Goal: Information Seeking & Learning: Learn about a topic

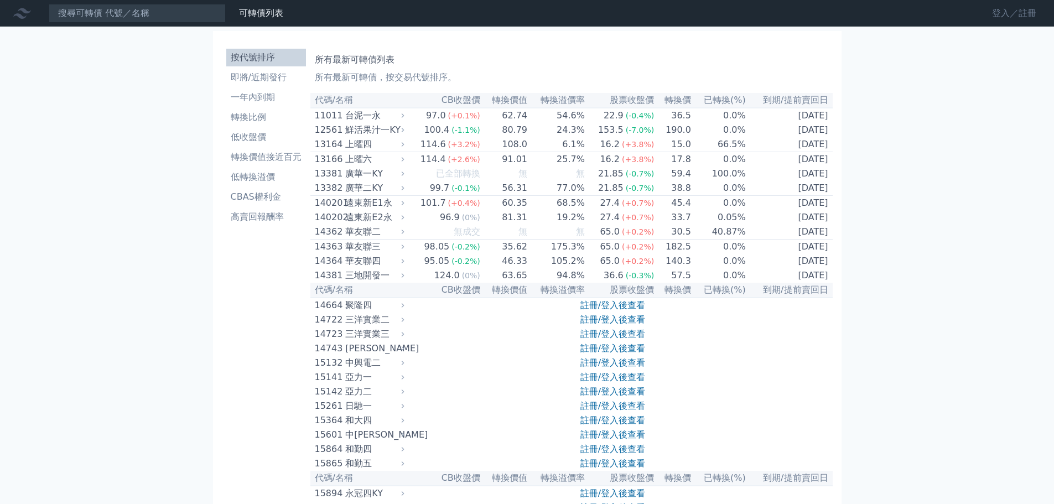
click at [983, 20] on link "登入／註冊" at bounding box center [1014, 13] width 62 height 18
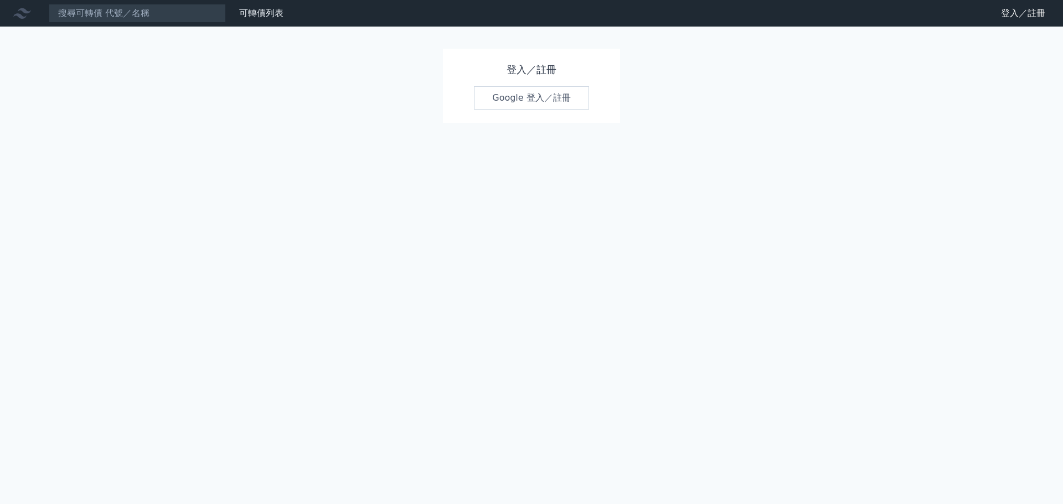
click at [514, 110] on link "Google 登入／註冊" at bounding box center [531, 97] width 115 height 23
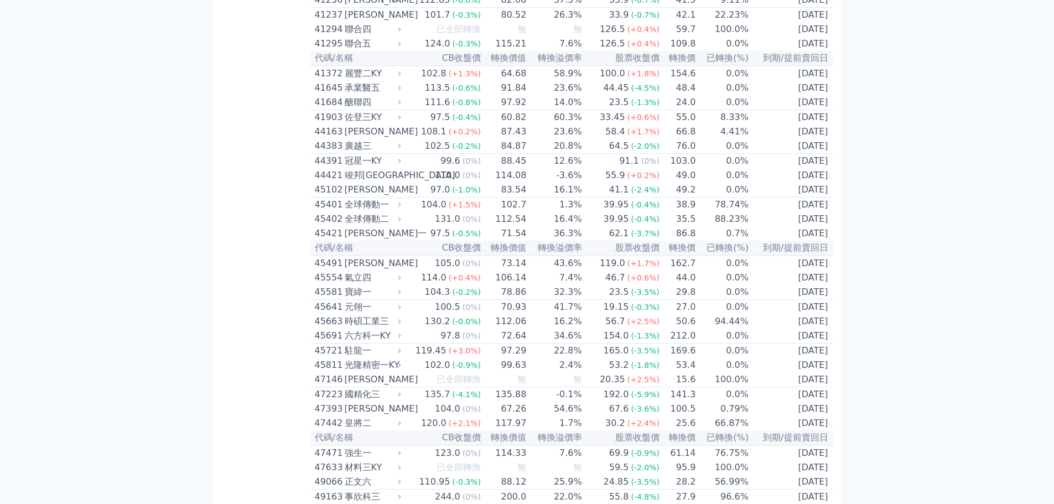
scroll to position [2891, 0]
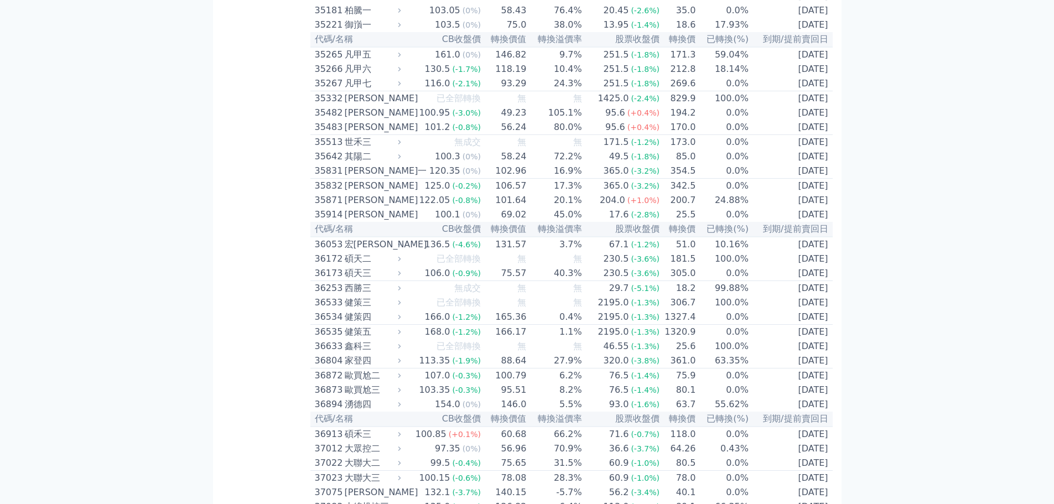
scroll to position [2338, 0]
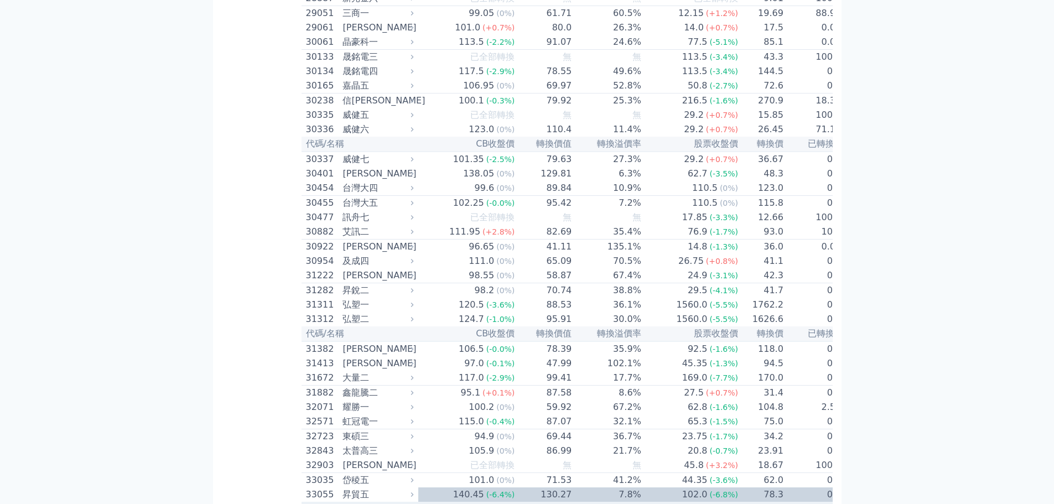
scroll to position [1474, 0]
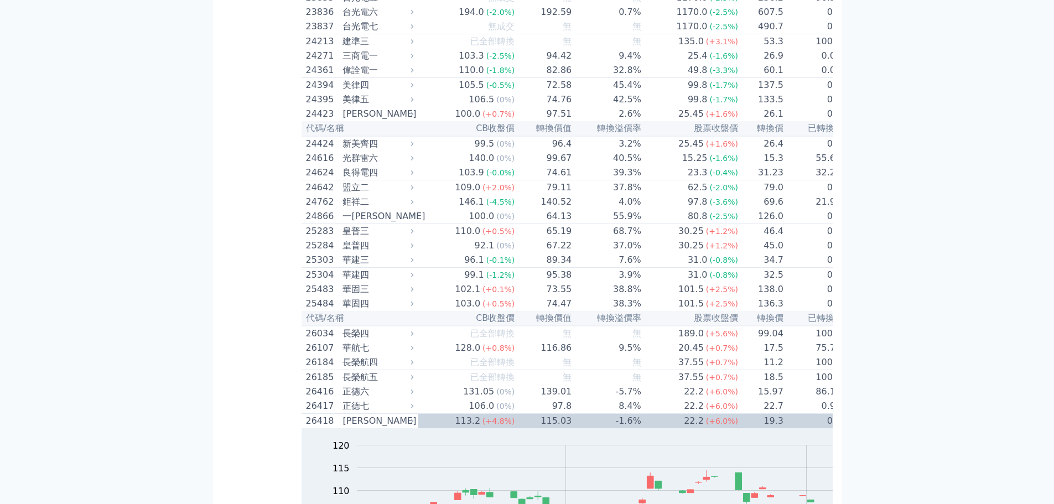
scroll to position [899, 0]
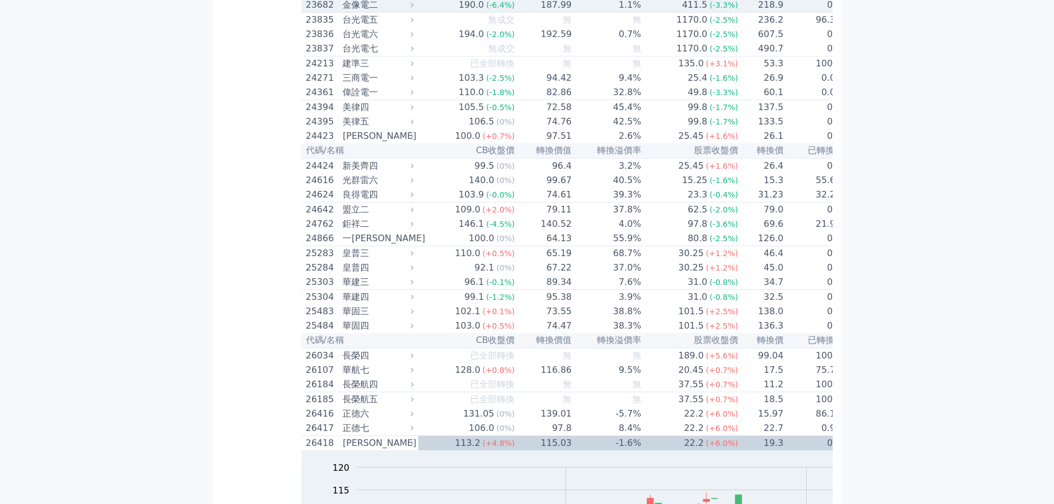
click at [343, 12] on div "金像電二" at bounding box center [377, 4] width 69 height 13
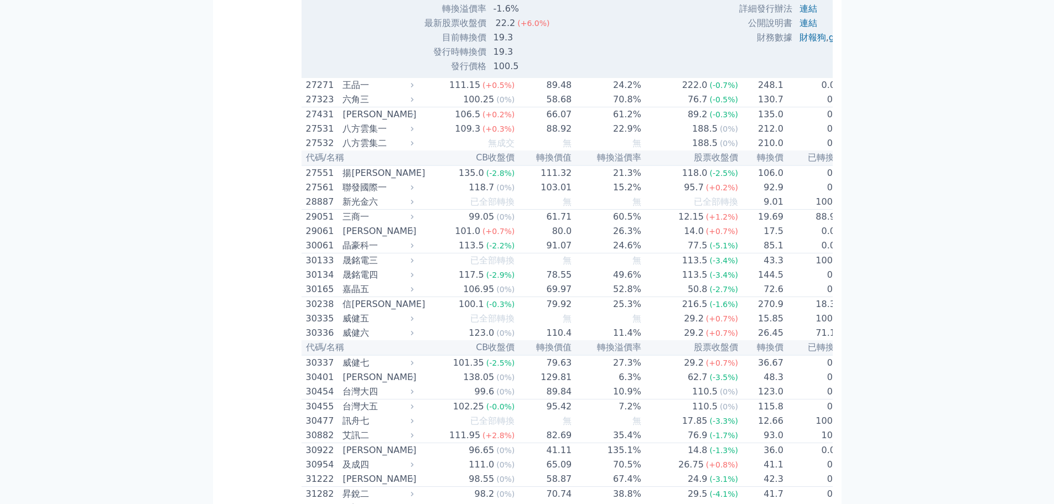
scroll to position [2025, 0]
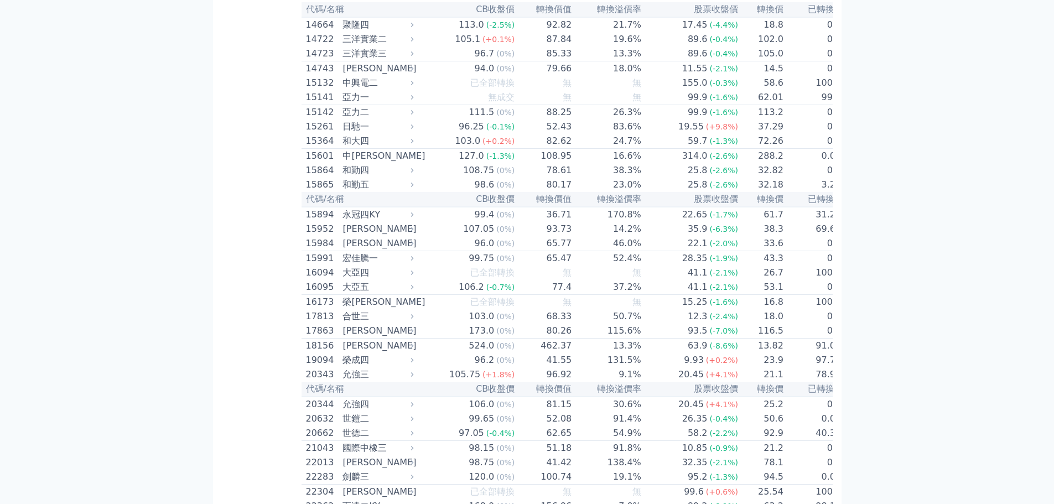
scroll to position [0, 0]
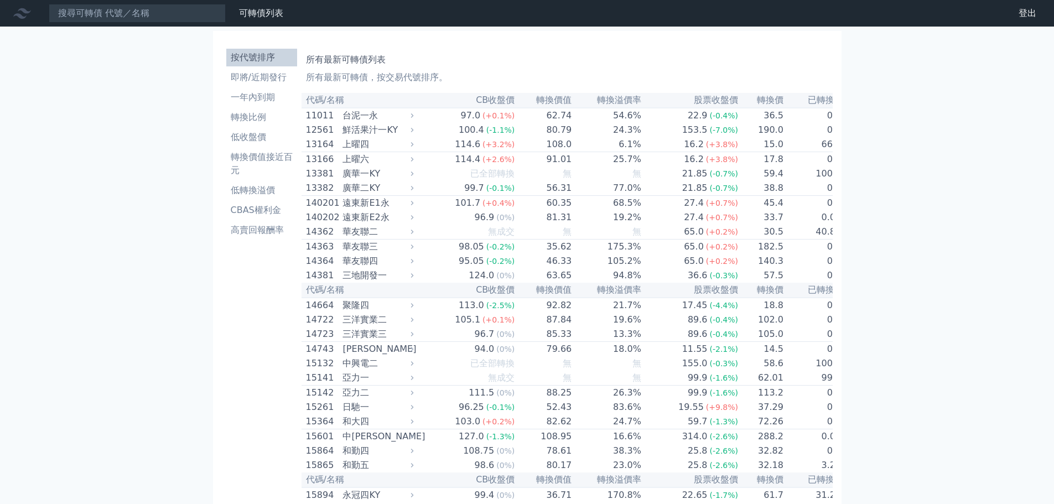
click at [650, 108] on th "股票收盤價" at bounding box center [690, 100] width 97 height 15
click at [226, 144] on li "低收盤價" at bounding box center [261, 137] width 71 height 13
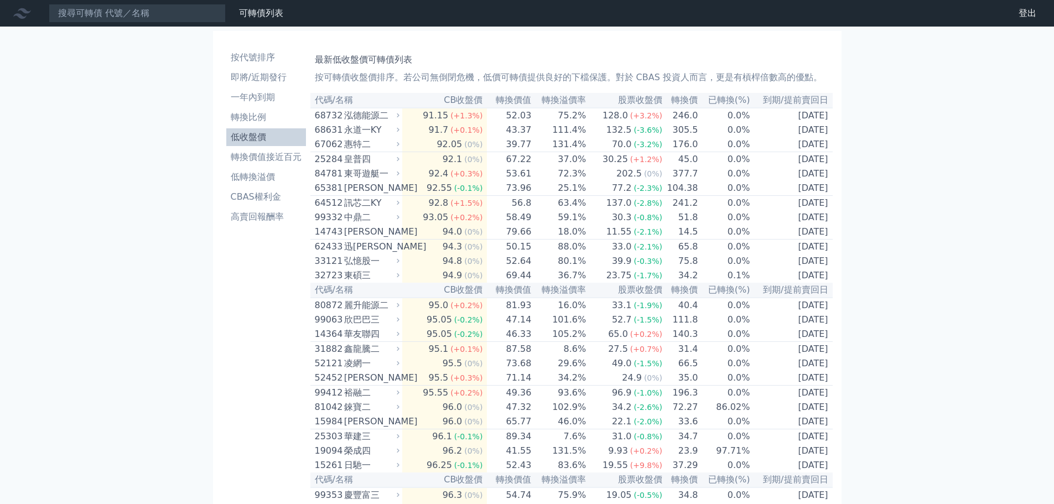
drag, startPoint x: 207, startPoint y: 80, endPoint x: 916, endPoint y: 160, distance: 713.5
click at [226, 64] on li "按代號排序" at bounding box center [266, 57] width 80 height 13
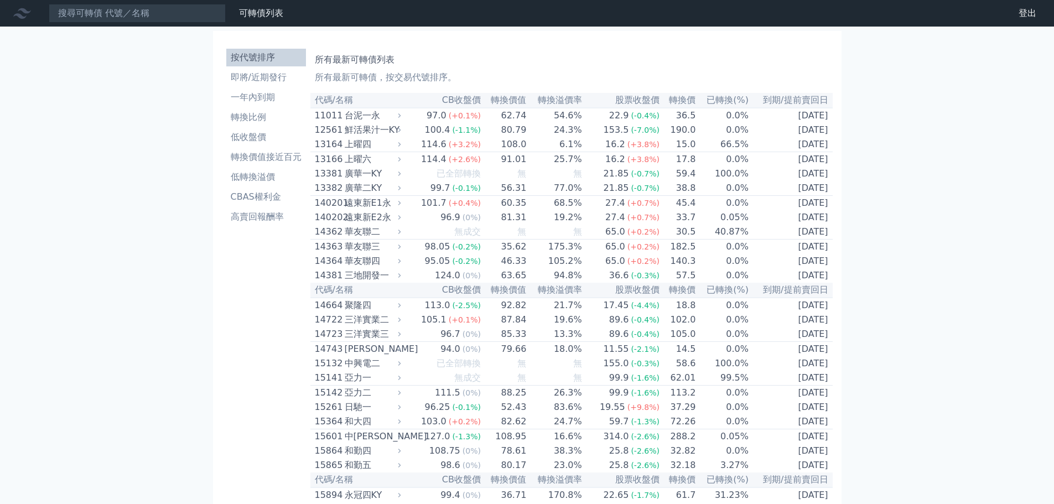
scroll to position [1323, 0]
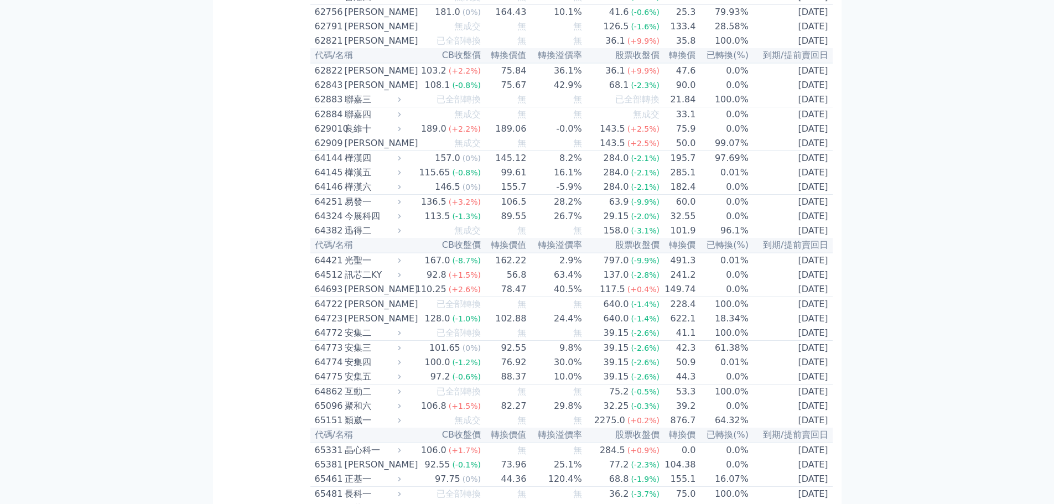
scroll to position [4852, 0]
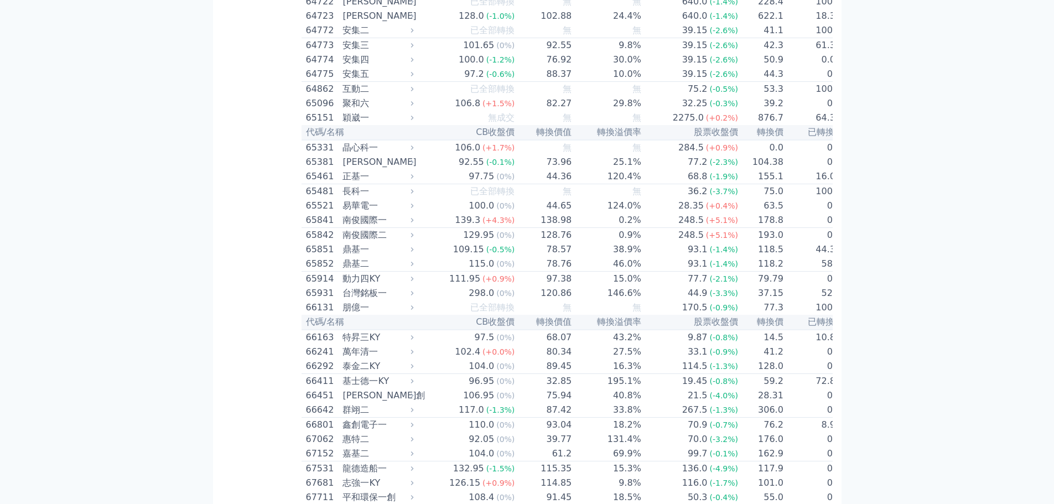
scroll to position [5095, 0]
